Goal: Navigation & Orientation: Find specific page/section

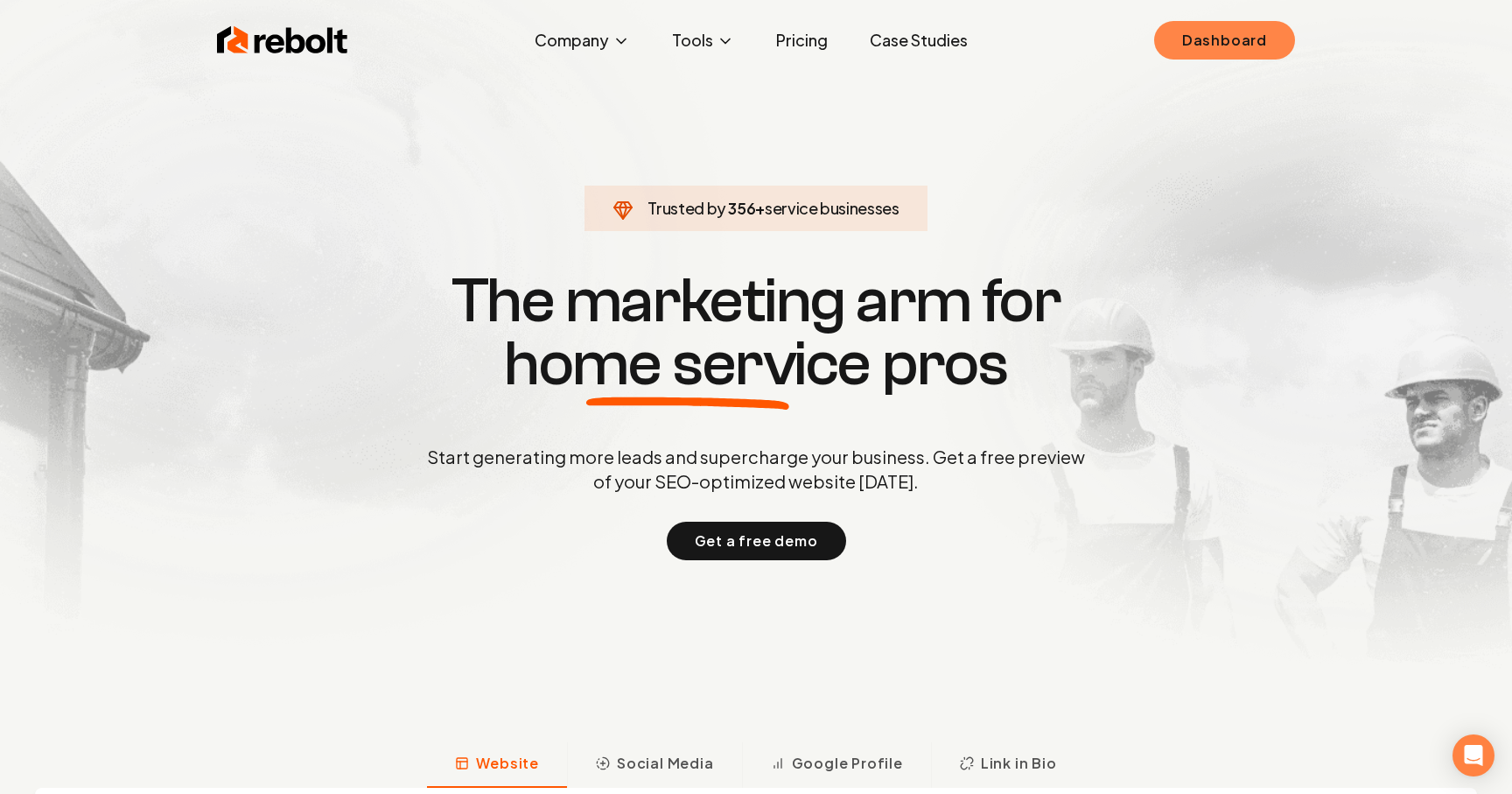
click at [1226, 34] on link "Dashboard" at bounding box center [1224, 40] width 141 height 39
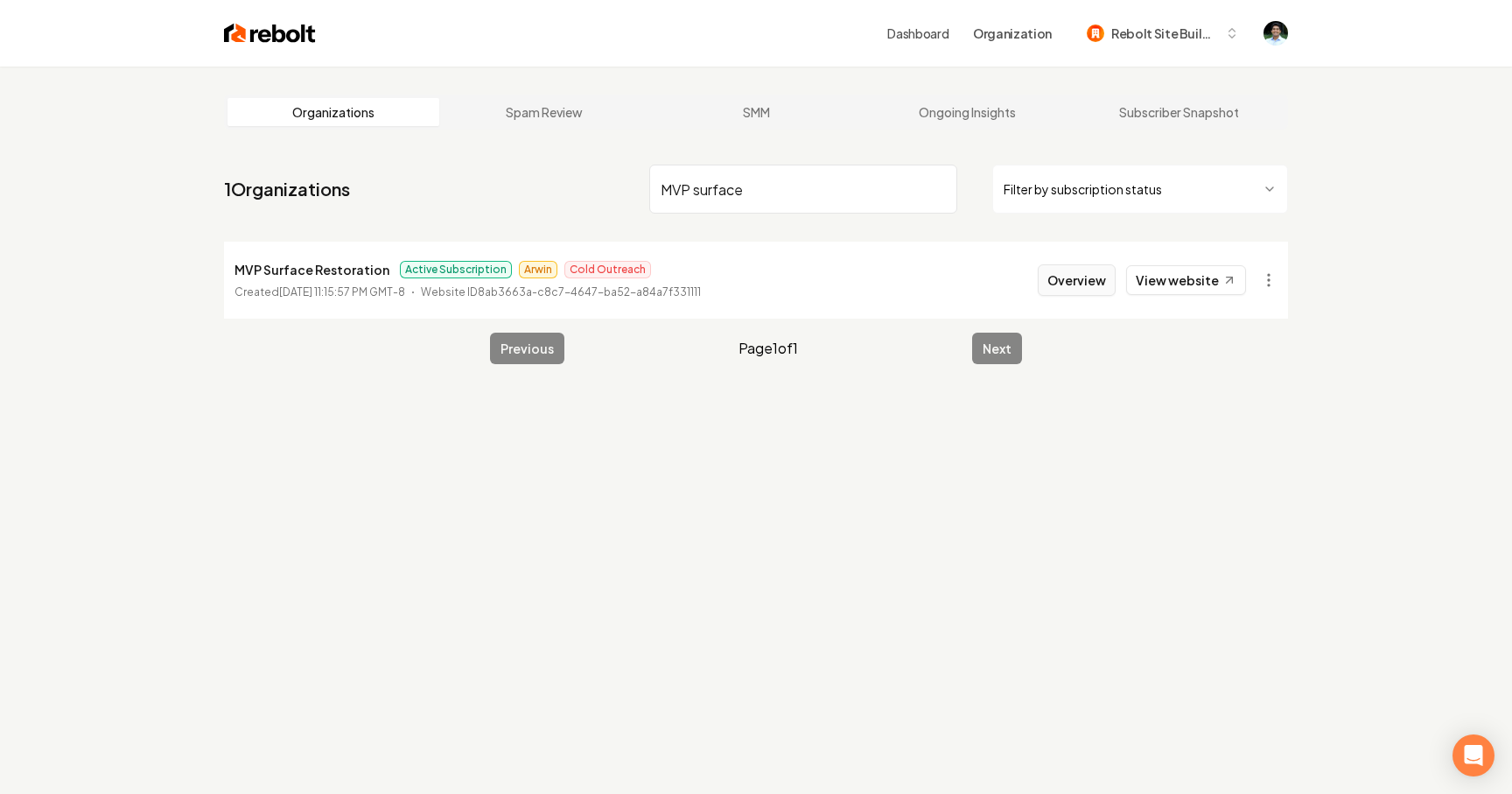
type input "MVP surface"
click at [1067, 274] on button "Overview" at bounding box center [1076, 280] width 77 height 32
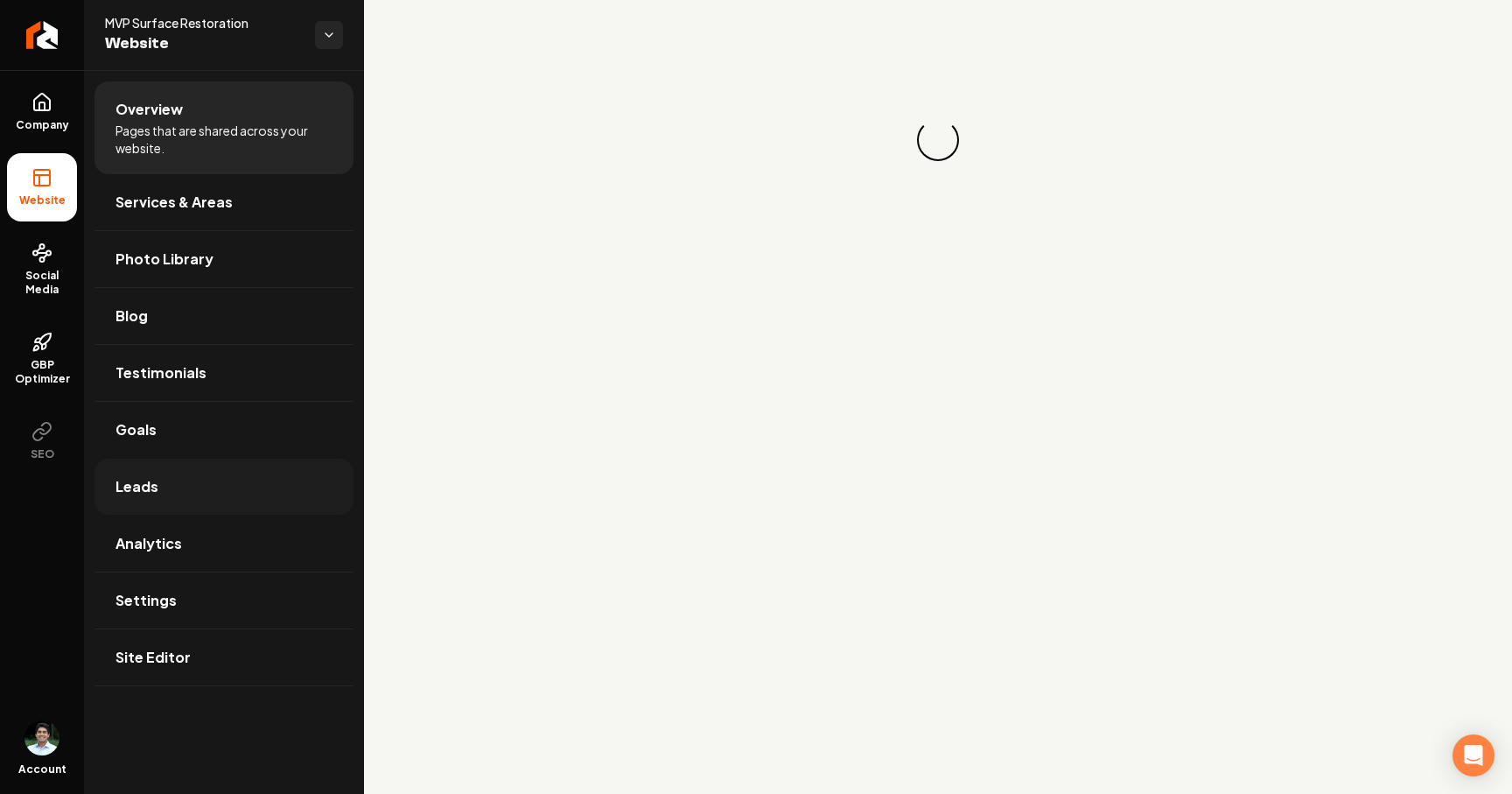
click at [158, 490] on link "Leads" at bounding box center [224, 487] width 259 height 56
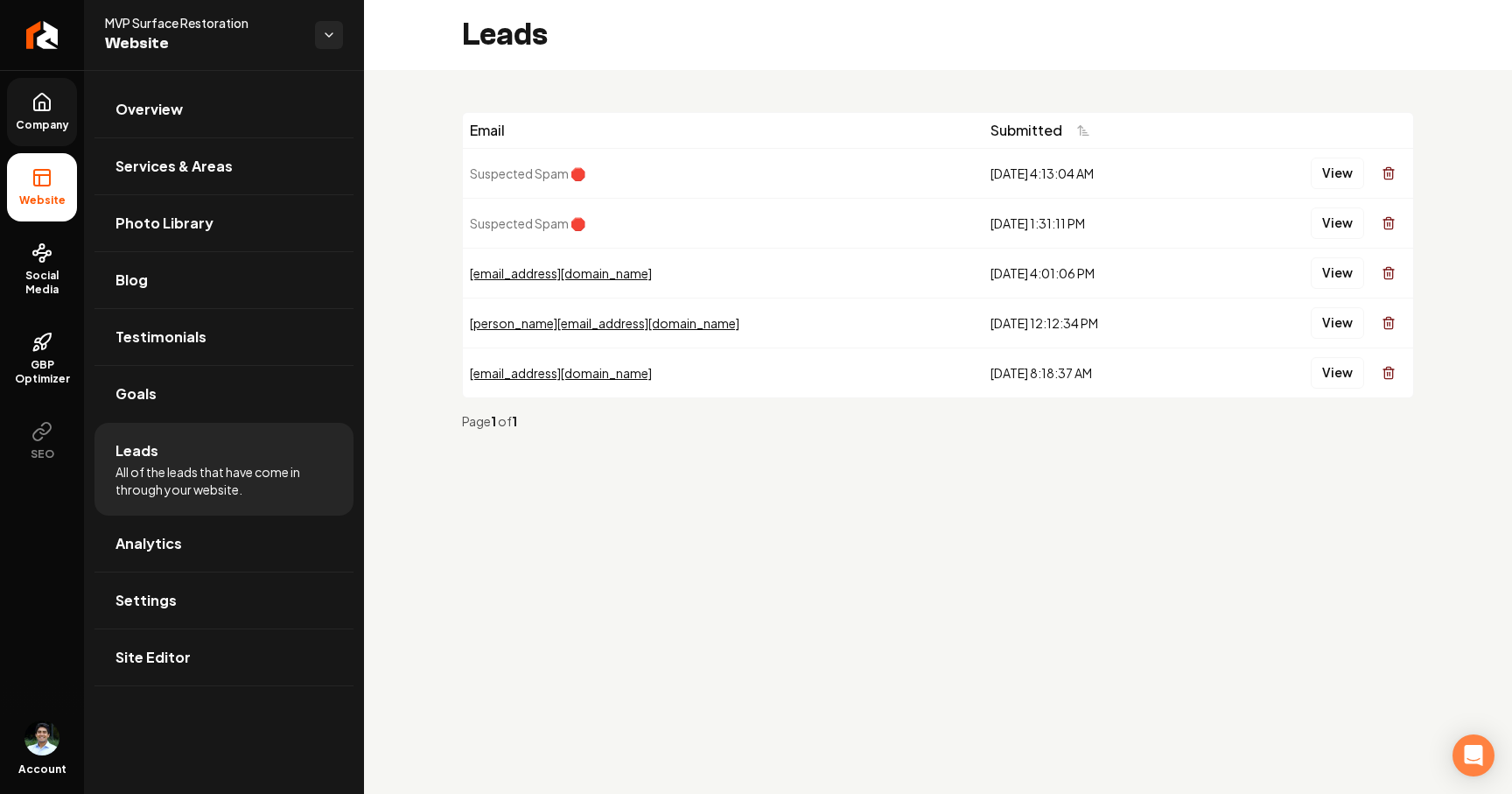
click at [38, 114] on link "Company" at bounding box center [42, 112] width 70 height 69
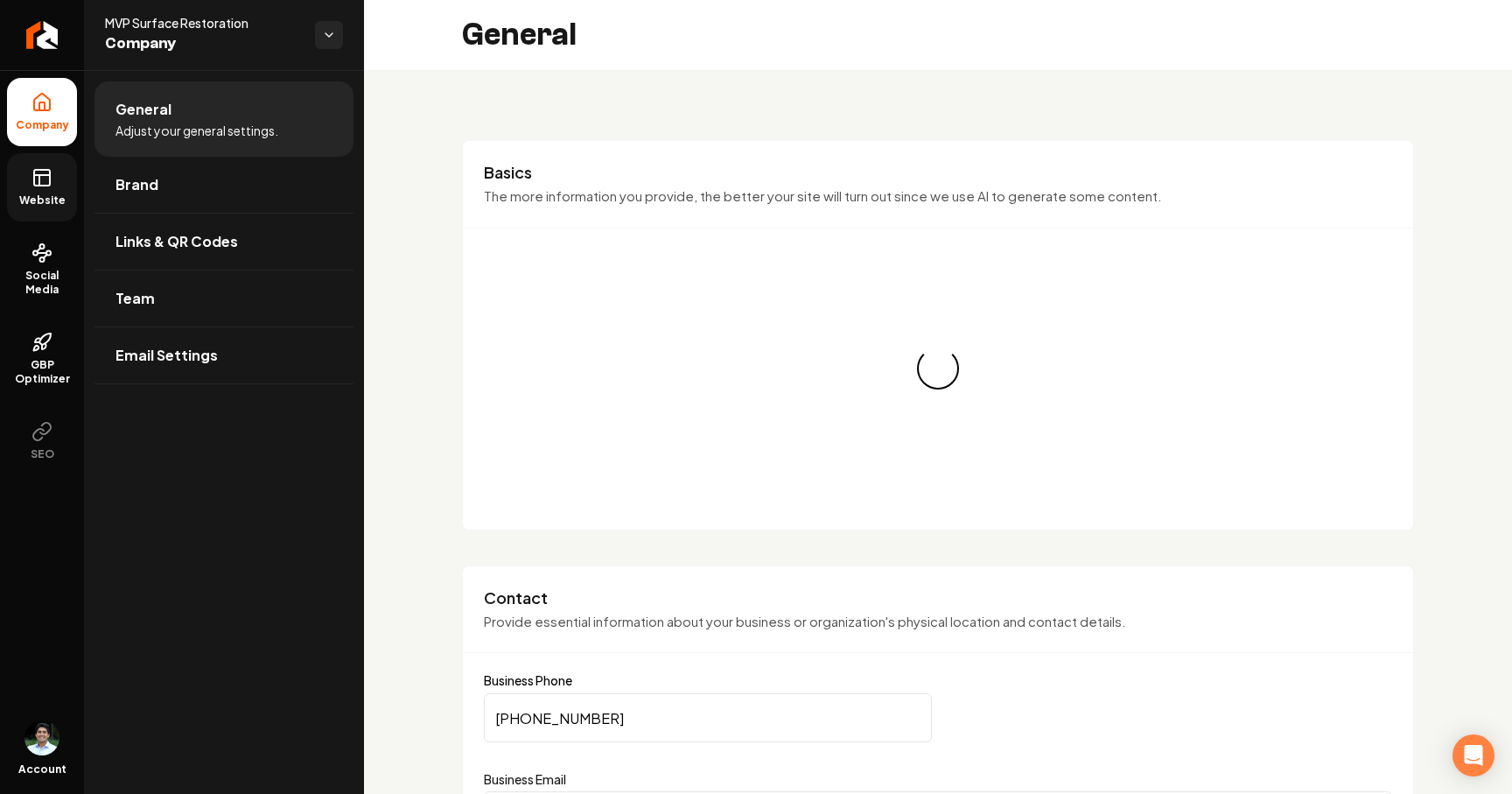
click at [44, 197] on span "Website" at bounding box center [42, 201] width 61 height 14
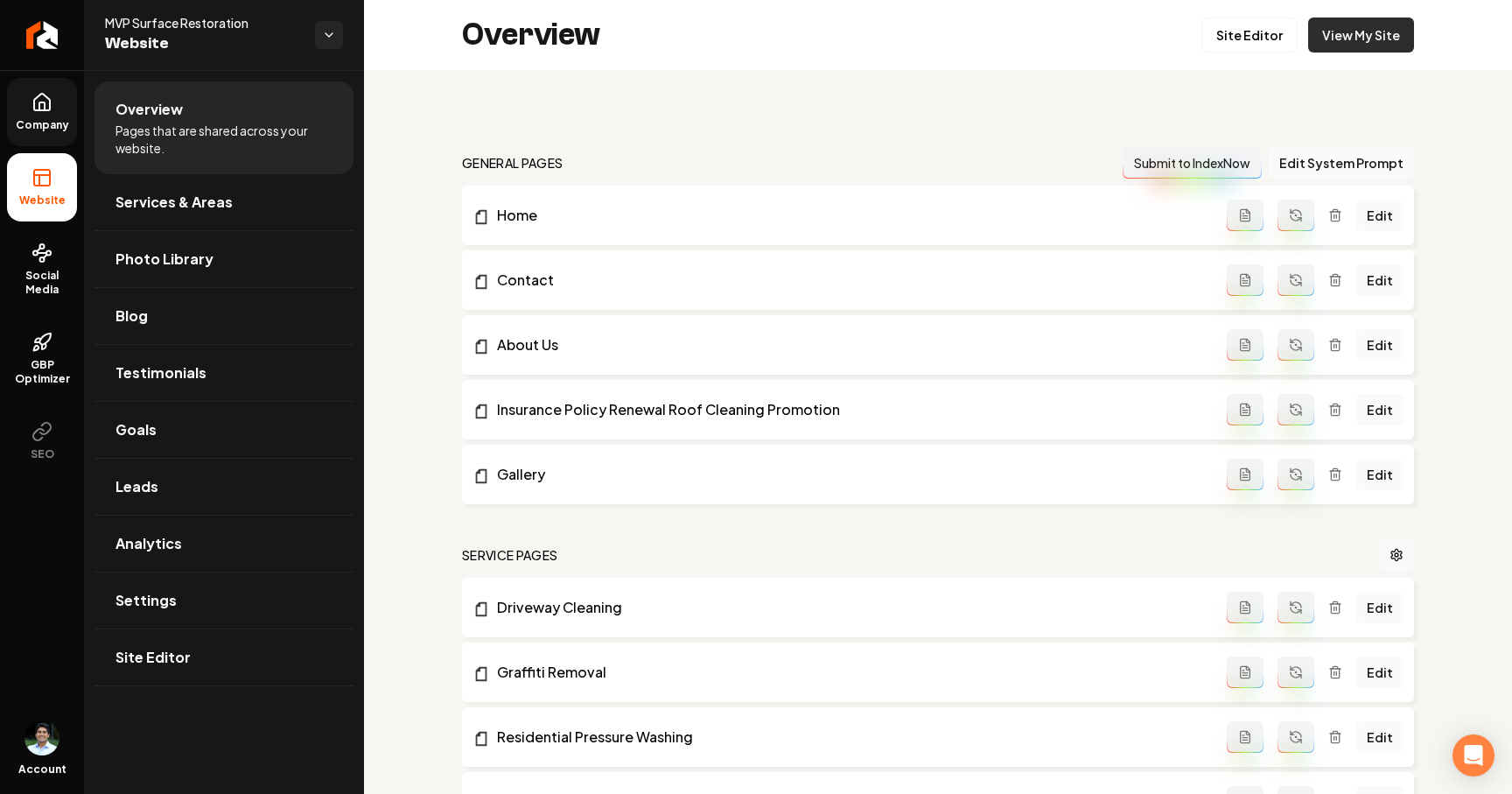
click at [1373, 40] on link "View My Site" at bounding box center [1361, 35] width 106 height 35
